Goal: Information Seeking & Learning: Check status

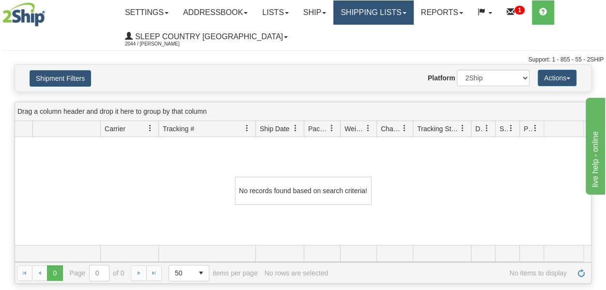
click at [381, 12] on link "Shipping lists" at bounding box center [373, 12] width 80 height 24
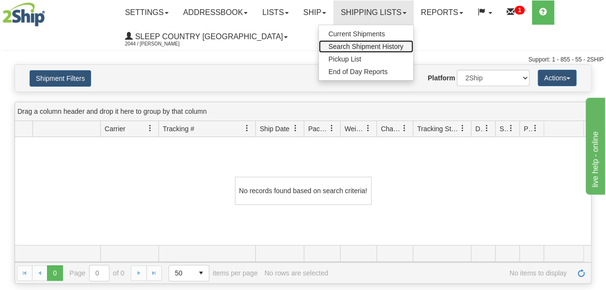
click at [380, 44] on span "Search Shipment History" at bounding box center [365, 47] width 75 height 8
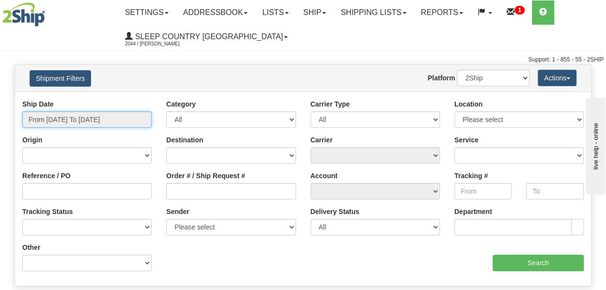
click at [103, 120] on input "From [DATE] To [DATE]" at bounding box center [86, 119] width 129 height 16
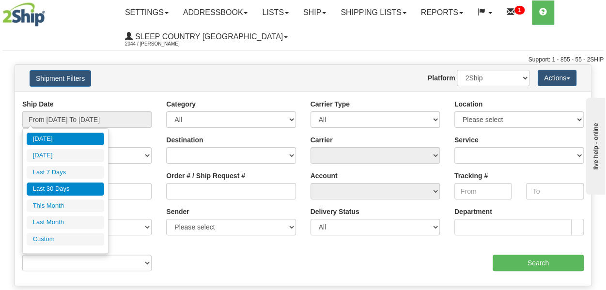
click at [64, 192] on li "Last 30 Days" at bounding box center [65, 189] width 77 height 13
type input "From [DATE] To [DATE]"
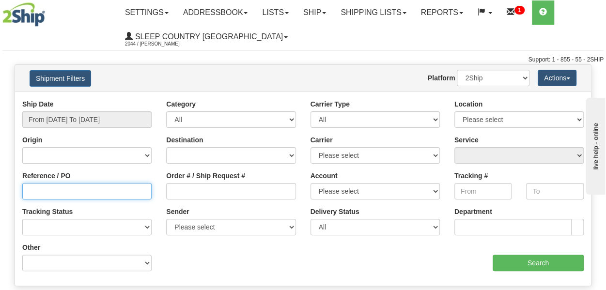
click at [32, 193] on input "Reference / PO" at bounding box center [86, 191] width 129 height 16
paste input "9000H990986"
type input "9000H990986"
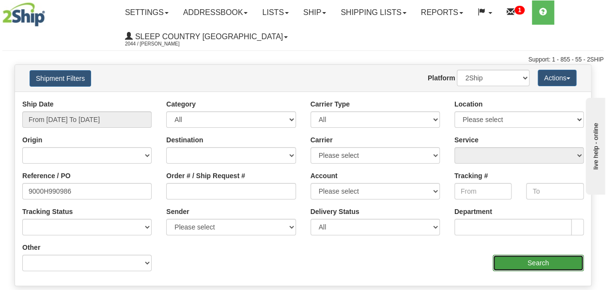
click at [534, 261] on input "Search" at bounding box center [537, 263] width 91 height 16
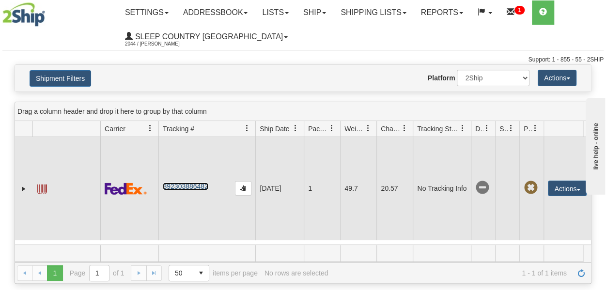
click at [203, 184] on link "392303886482" at bounding box center [185, 187] width 45 height 8
click at [39, 189] on span at bounding box center [42, 189] width 10 height 10
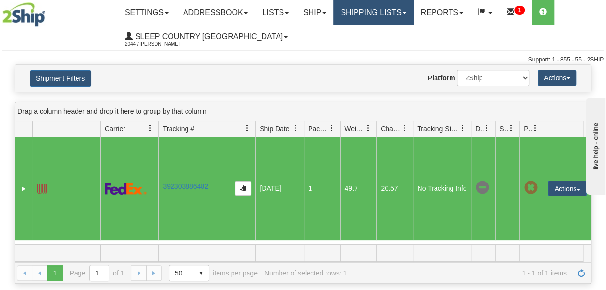
click at [400, 16] on link "Shipping lists" at bounding box center [373, 12] width 80 height 24
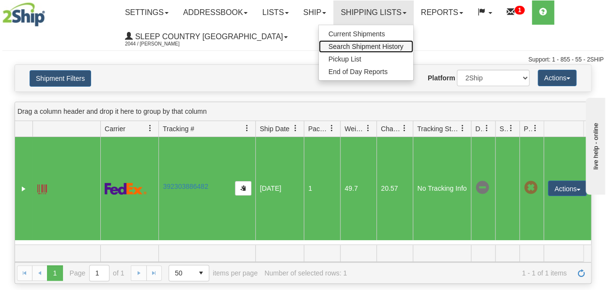
click at [380, 48] on span "Search Shipment History" at bounding box center [365, 47] width 75 height 8
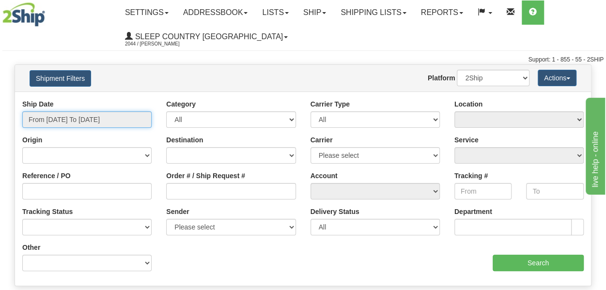
click at [76, 118] on input "From [DATE] To [DATE]" at bounding box center [86, 119] width 129 height 16
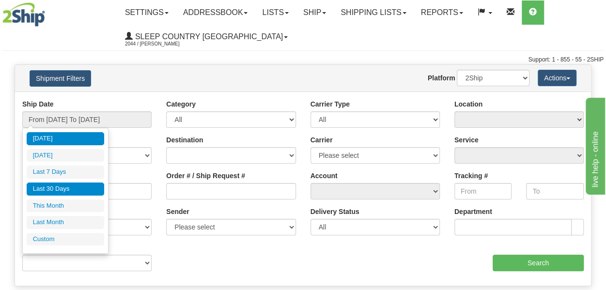
click at [70, 191] on li "Last 30 Days" at bounding box center [65, 189] width 77 height 13
type input "From [DATE] To [DATE]"
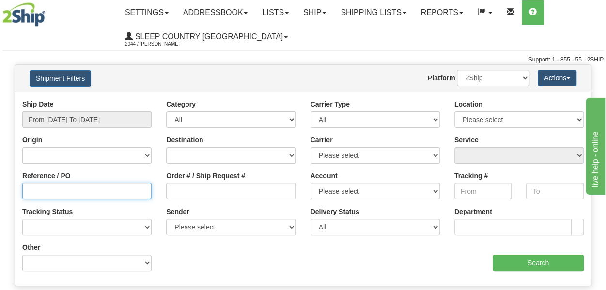
click at [55, 195] on input "Reference / PO" at bounding box center [86, 191] width 129 height 16
paste input "9000H976574"
type input "9000H976574"
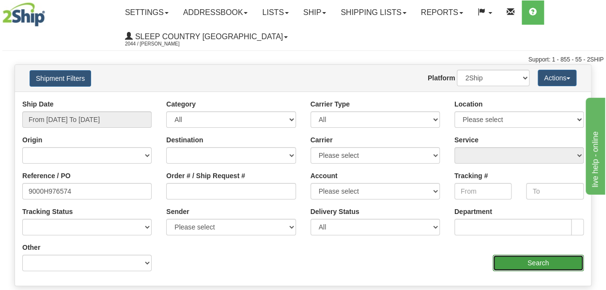
click at [552, 263] on input "Search" at bounding box center [537, 263] width 91 height 16
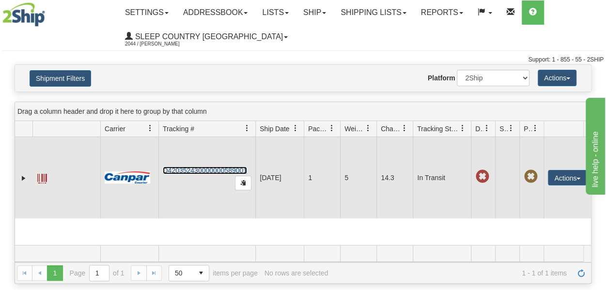
click at [200, 174] on link "D420352430000000589001" at bounding box center [205, 171] width 84 height 8
